Goal: Task Accomplishment & Management: Complete application form

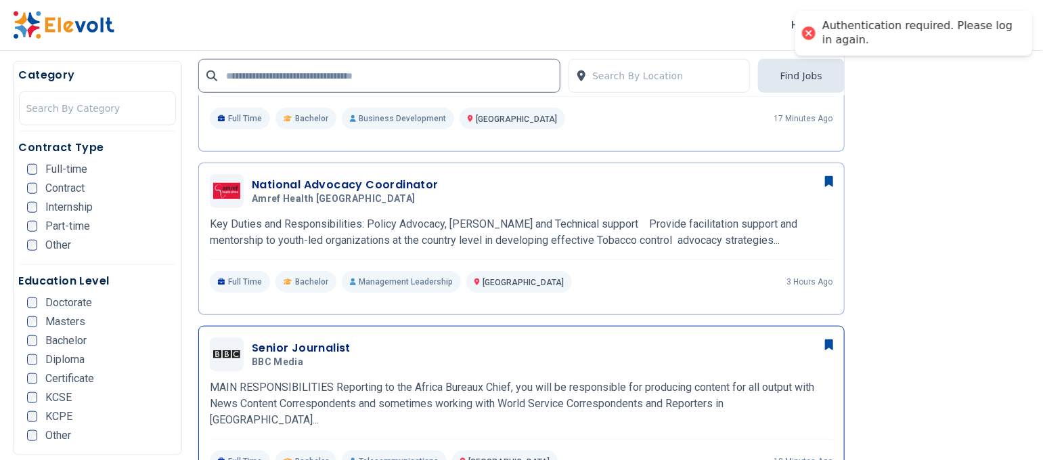
scroll to position [688, 0]
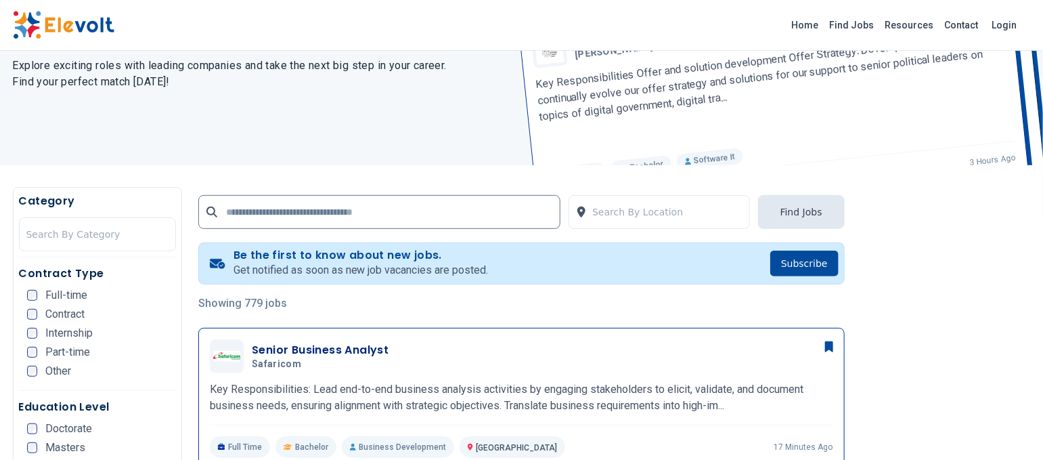
scroll to position [180, 0]
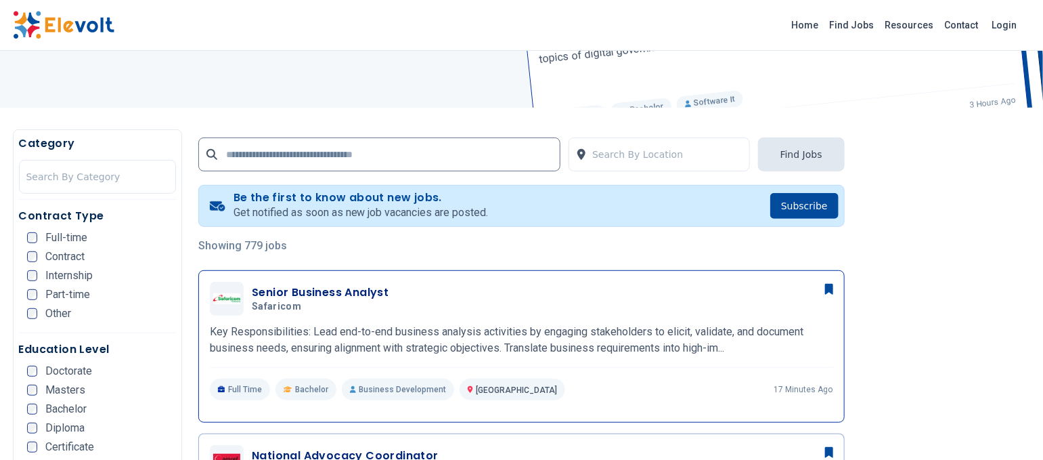
click at [313, 286] on h3 "Senior Business Analyst" at bounding box center [320, 292] width 137 height 16
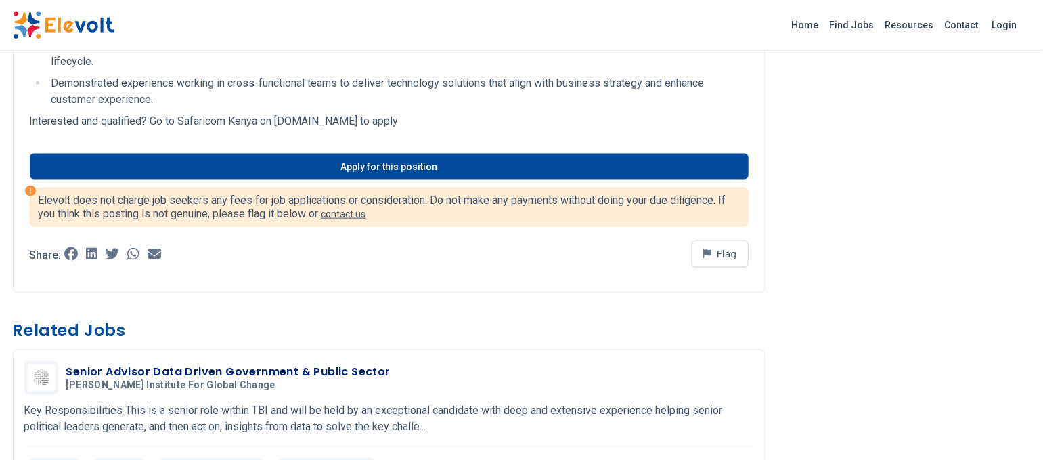
scroll to position [721, 0]
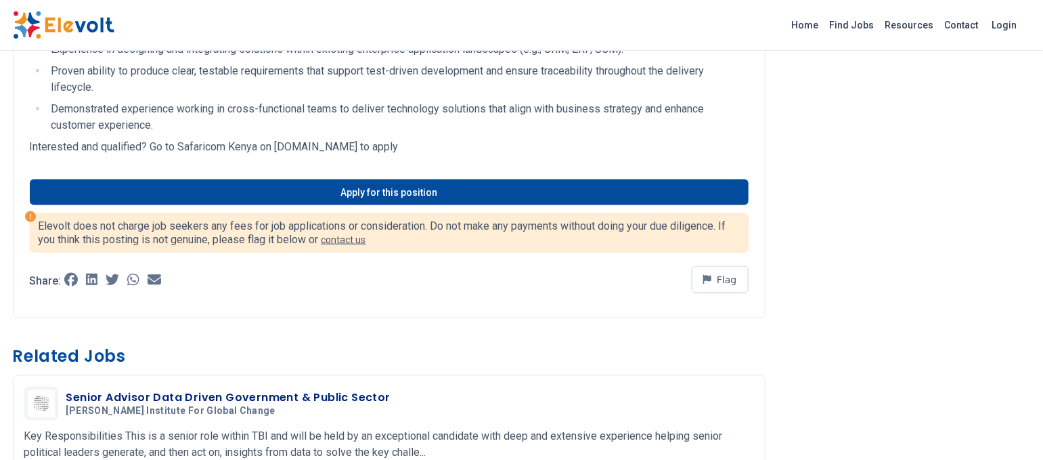
drag, startPoint x: 451, startPoint y: 139, endPoint x: 458, endPoint y: 126, distance: 15.4
click at [451, 139] on p "Interested and qualified? Go to Safaricom Kenya on [DOMAIN_NAME] to apply" at bounding box center [389, 147] width 719 height 16
click at [445, 111] on li "Demonstrated experience working in cross-functional teams to deliver technology…" at bounding box center [397, 117] width 701 height 32
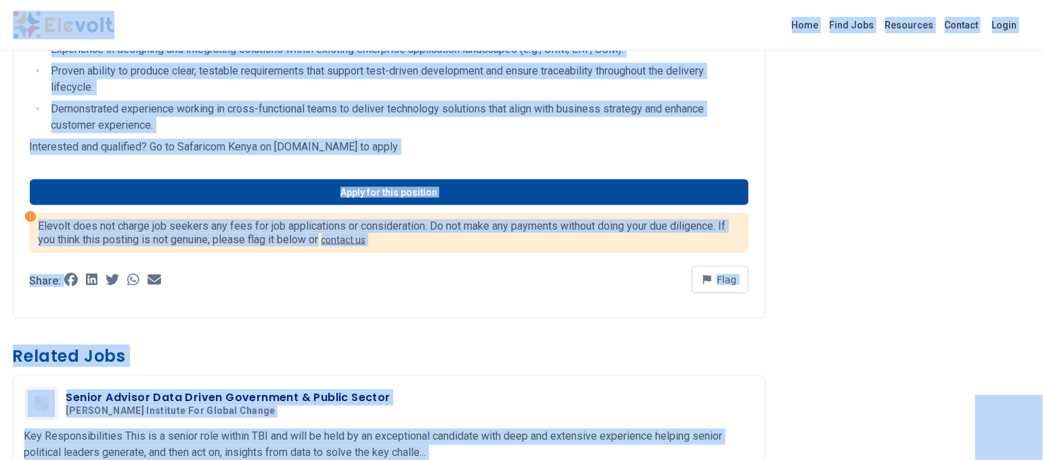
click at [504, 90] on li "Proven ability to produce clear, testable requirements that support test-driven…" at bounding box center [397, 79] width 701 height 32
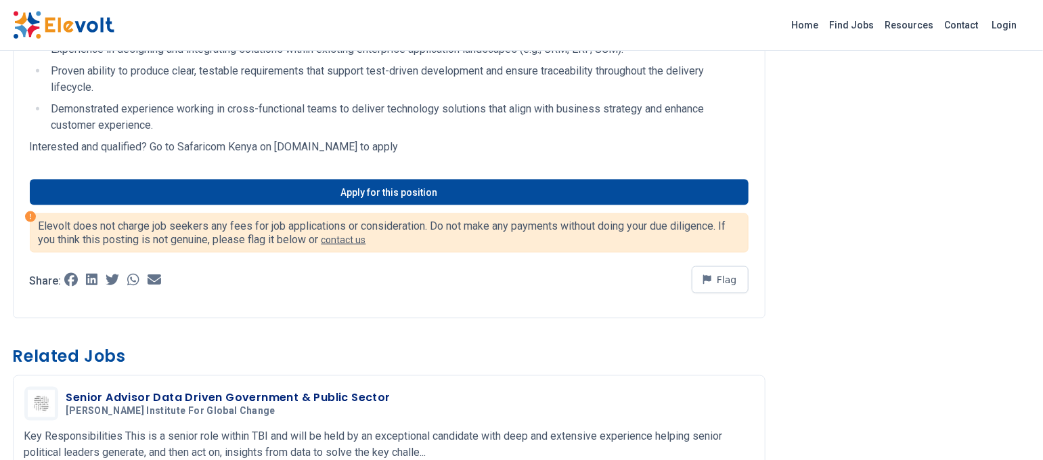
drag, startPoint x: 476, startPoint y: 133, endPoint x: 447, endPoint y: 135, distance: 29.2
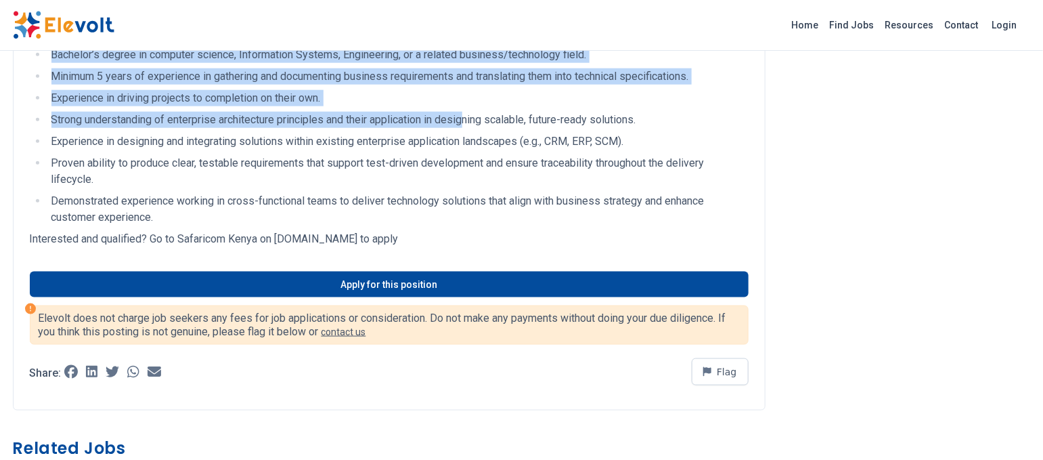
scroll to position [573, 0]
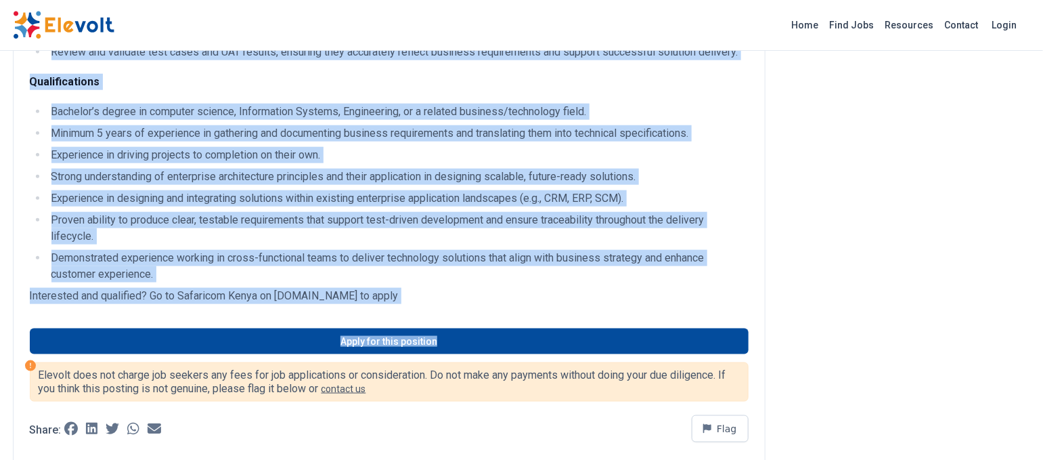
drag, startPoint x: 20, startPoint y: 66, endPoint x: 479, endPoint y: 309, distance: 519.2
click at [479, 309] on div "Senior Business Analyst All Jobs nairobi KE Full-time Bachelor 3 hours ago 09/0…" at bounding box center [522, 387] width 1040 height 1920
copy div "Senior Business Analyst All Jobs nairobi KE Full-time Bachelor 3 hours ago 09/0…"
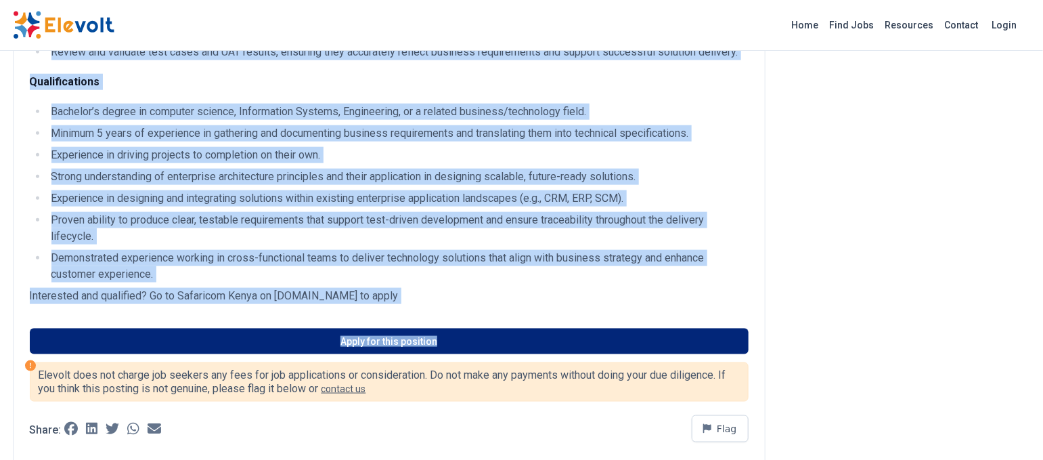
click at [373, 337] on link "Apply for this position" at bounding box center [389, 341] width 719 height 26
